Goal: Task Accomplishment & Management: Use online tool/utility

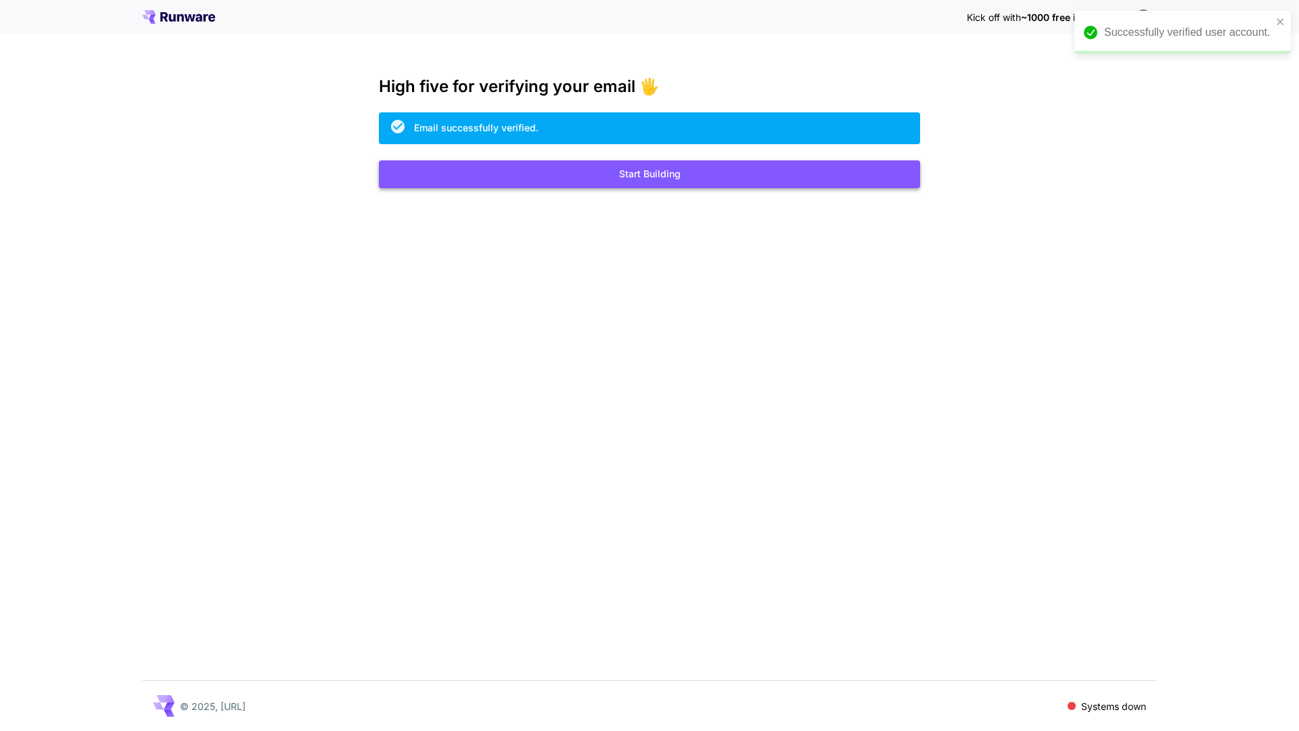
click at [631, 166] on button "Start Building" at bounding box center [649, 174] width 541 height 28
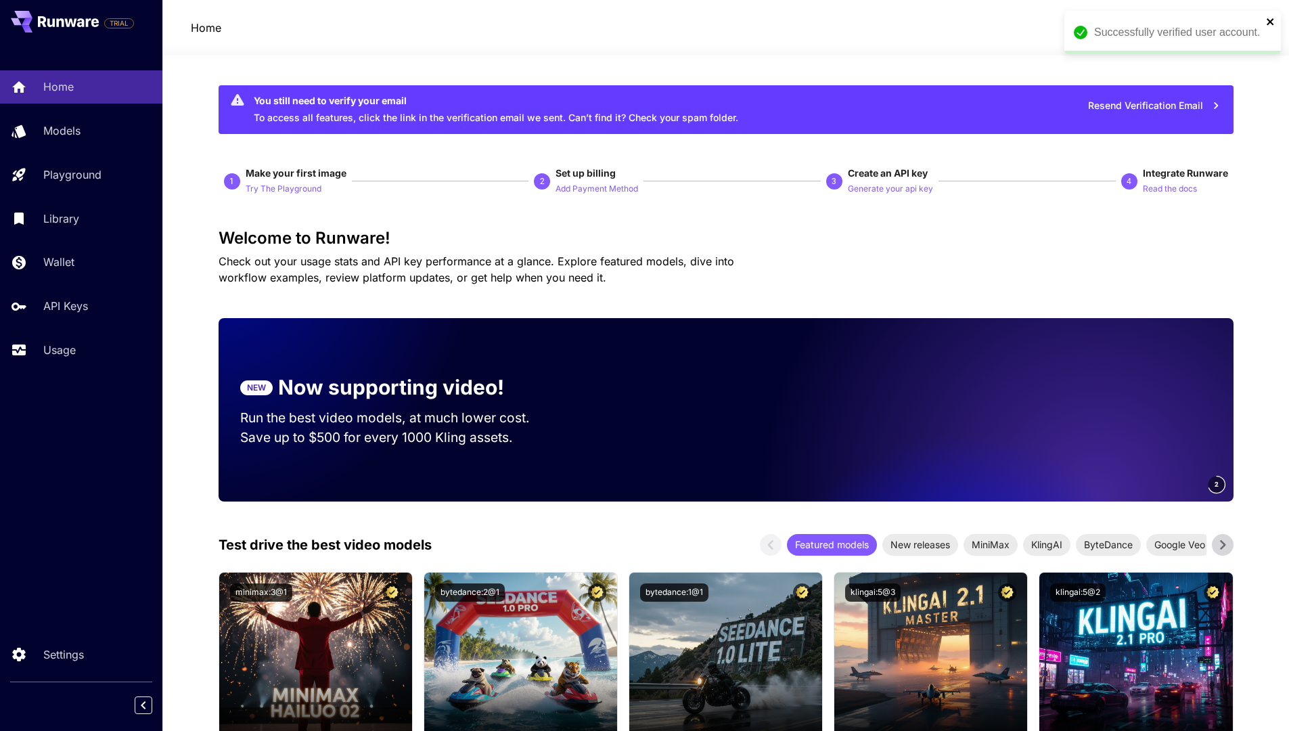
click at [1266, 20] on icon "close" at bounding box center [1270, 21] width 9 height 11
click at [1191, 28] on span "credits left" at bounding box center [1170, 28] width 47 height 12
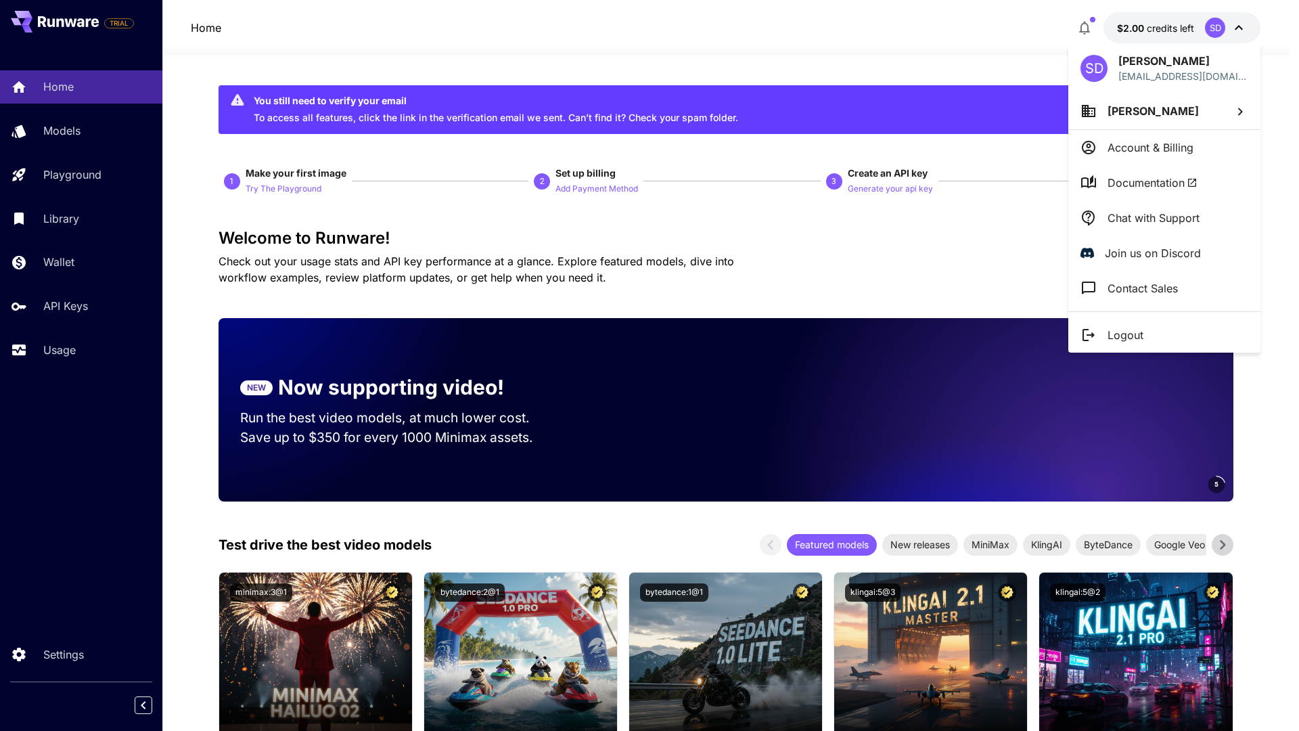
click at [1191, 28] on div at bounding box center [649, 365] width 1299 height 731
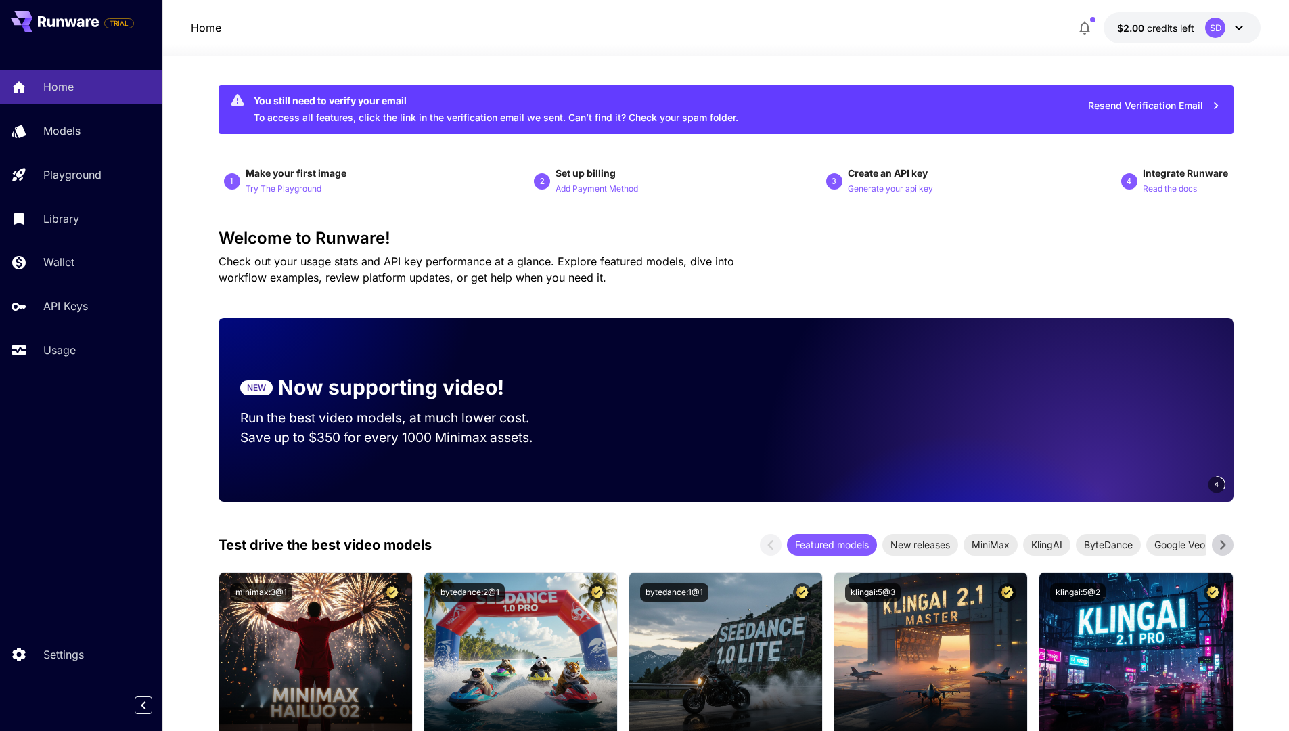
click at [1083, 31] on icon "button" at bounding box center [1084, 29] width 11 height 14
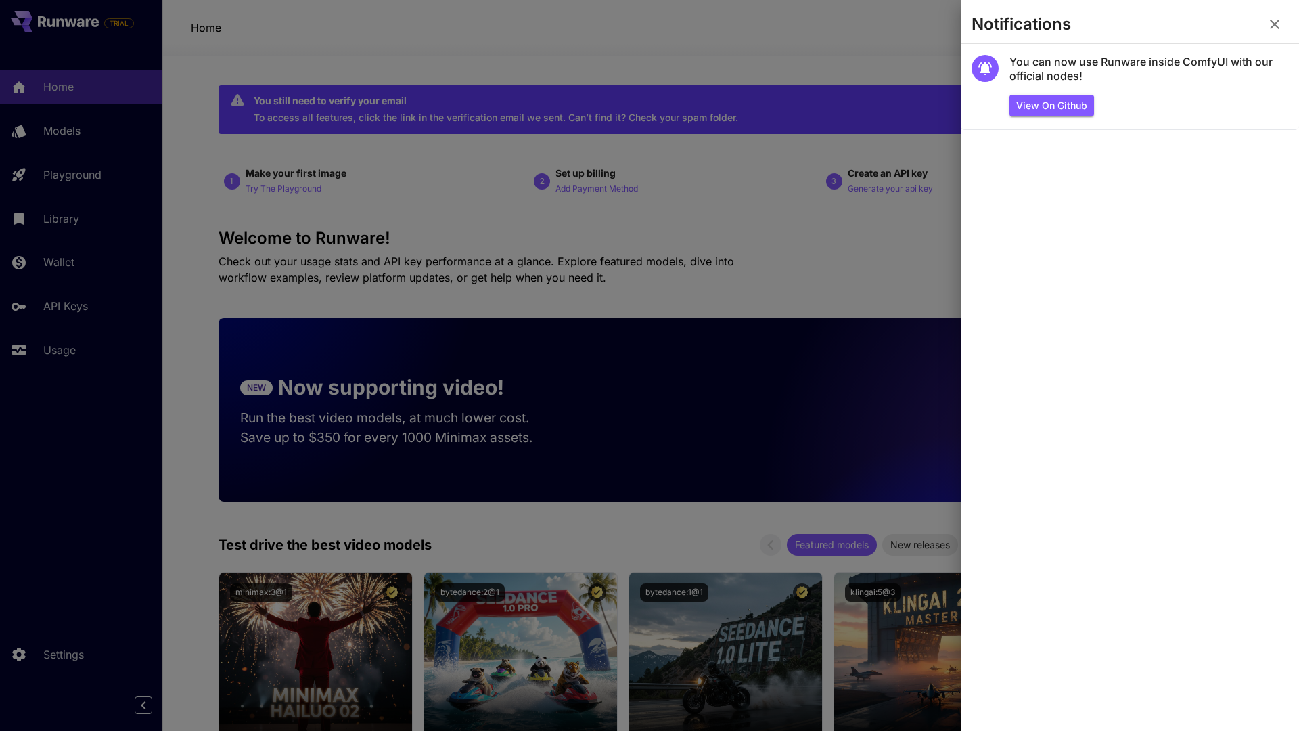
click at [872, 49] on div at bounding box center [649, 365] width 1299 height 731
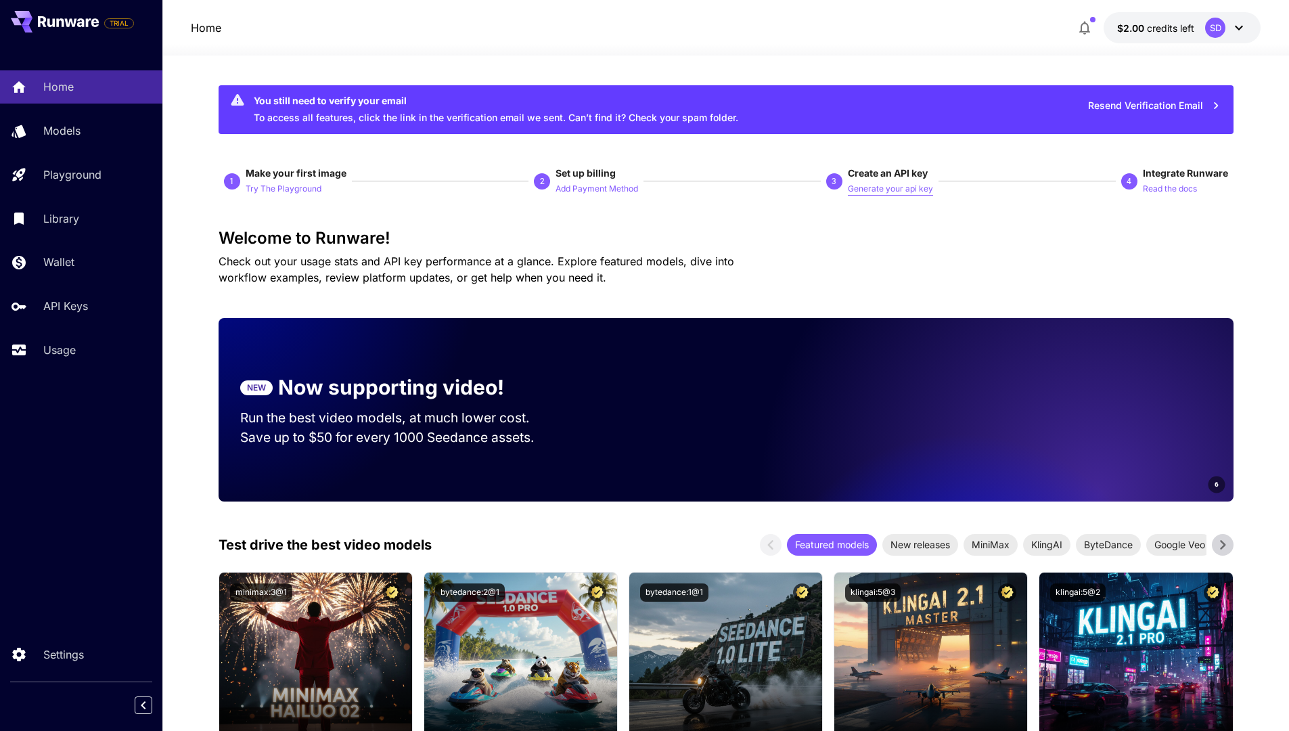
click at [906, 189] on p "Generate your api key" at bounding box center [890, 189] width 85 height 13
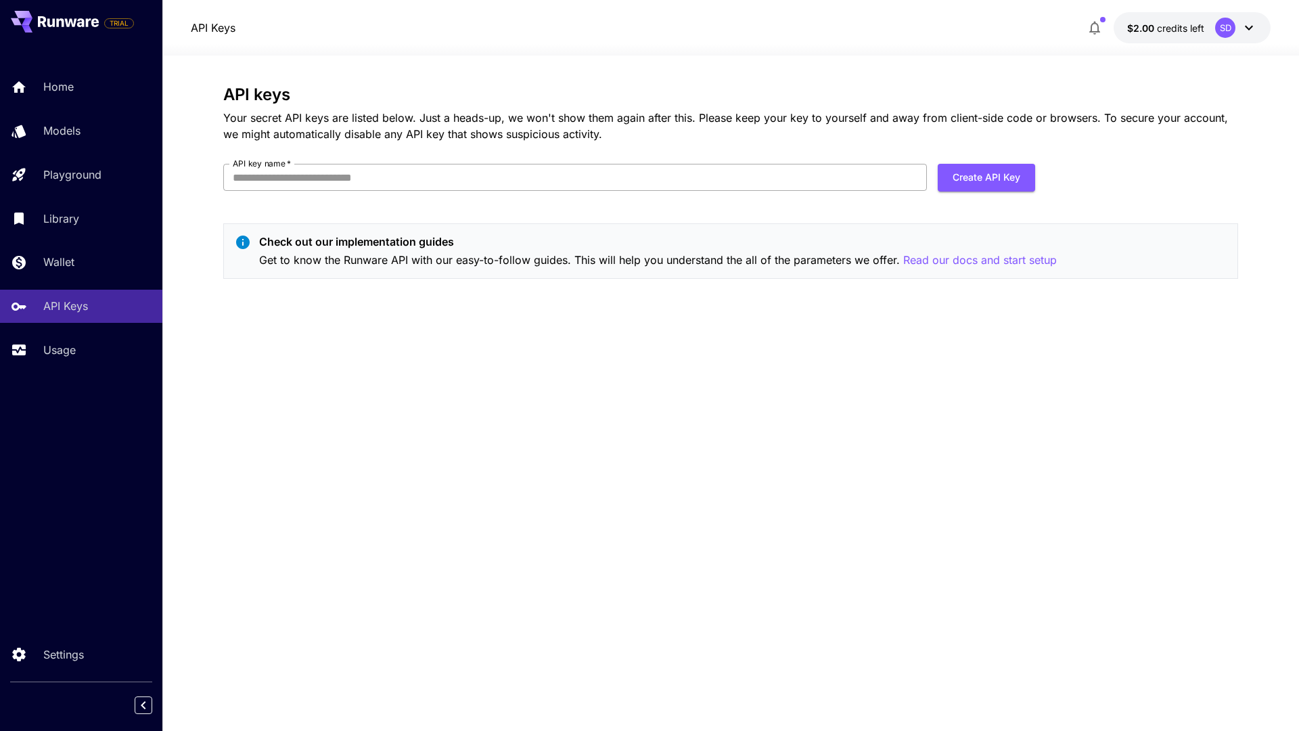
click at [725, 185] on input "API key name   *" at bounding box center [575, 177] width 704 height 27
type input "**********"
click at [1044, 179] on div "**********" at bounding box center [730, 187] width 1015 height 204
click at [1017, 182] on button "Create API Key" at bounding box center [986, 178] width 97 height 28
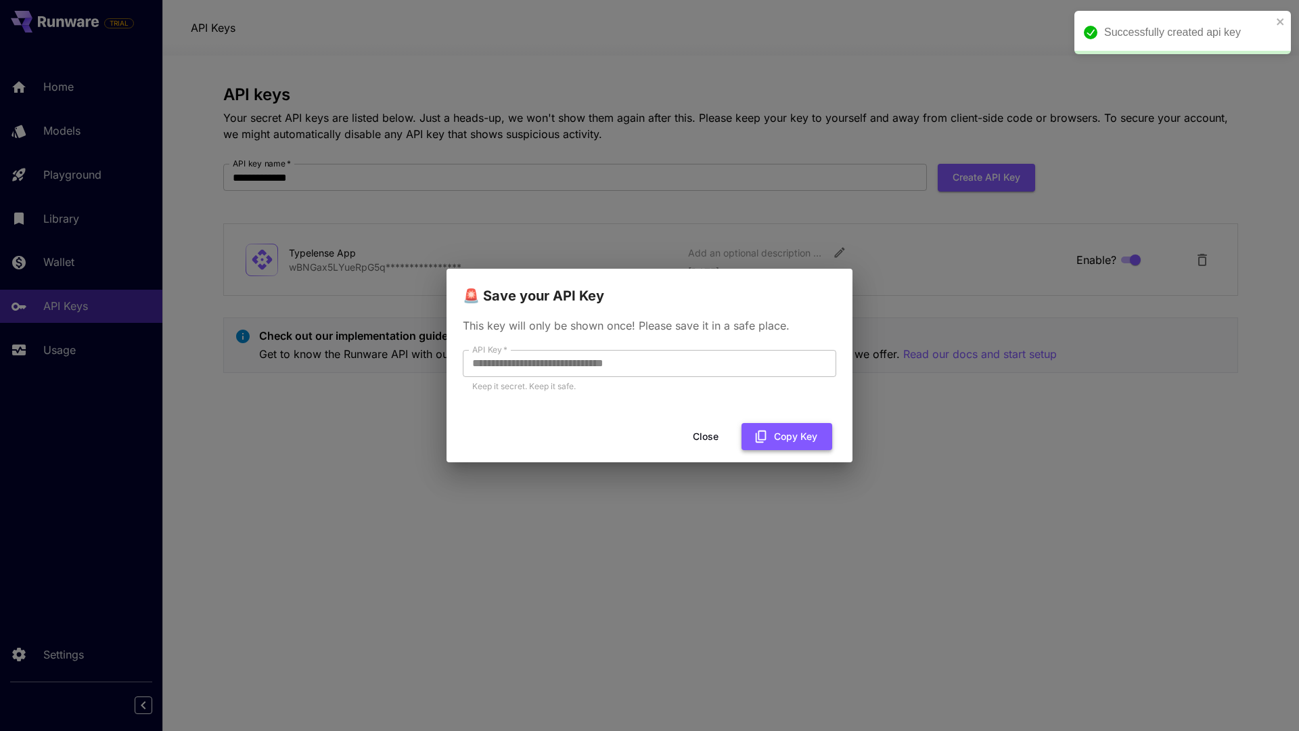
click at [779, 435] on button "Copy Key" at bounding box center [787, 437] width 91 height 28
